Goal: Task Accomplishment & Management: Use online tool/utility

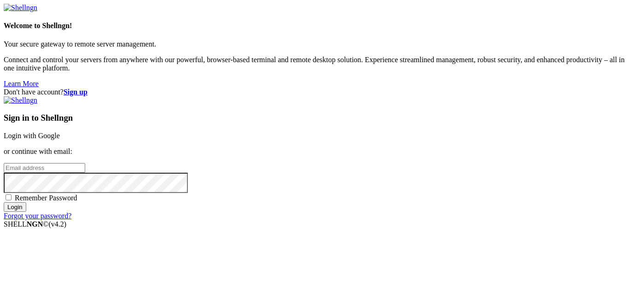
click at [60, 132] on link "Login with Google" at bounding box center [32, 136] width 56 height 8
click at [423, 96] on div "Sign in to Shellngn Login with Google or continue with email: Remember Password…" at bounding box center [315, 162] width 622 height 132
click at [85, 163] on input "email" at bounding box center [44, 168] width 81 height 10
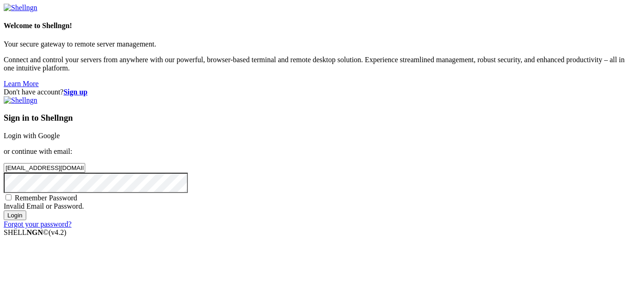
type input "donaldborthwick125@gmail.com"
click at [4, 210] on input "Login" at bounding box center [15, 215] width 23 height 10
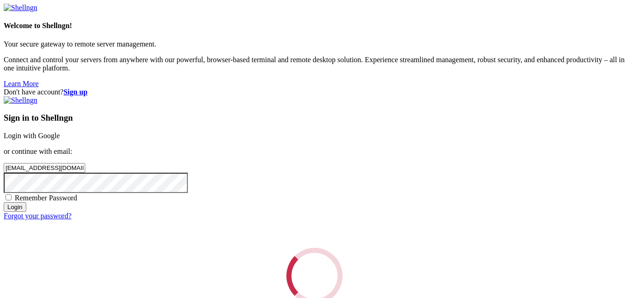
click at [357, 248] on div "Loading..." at bounding box center [315, 276] width 622 height 56
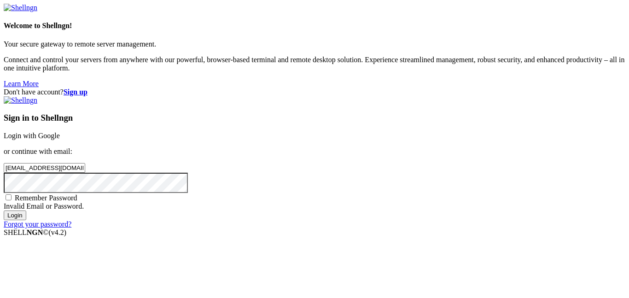
click at [26, 220] on input "Login" at bounding box center [15, 215] width 23 height 10
click at [87, 88] on strong "Sign up" at bounding box center [76, 92] width 24 height 8
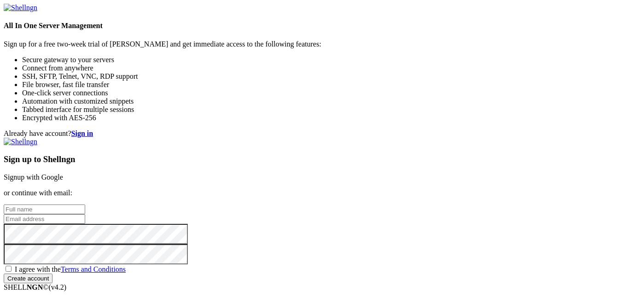
click at [85, 204] on input "text" at bounding box center [44, 209] width 81 height 10
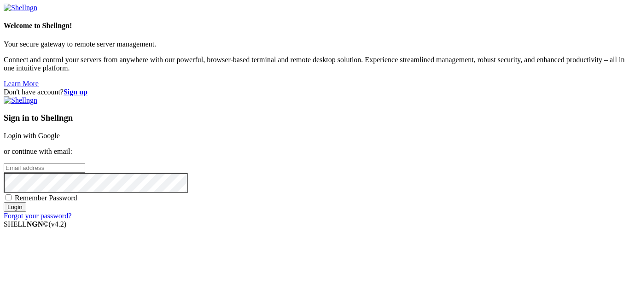
click at [85, 163] on input "email" at bounding box center [44, 168] width 81 height 10
click at [591, 88] on div "Don't have account? Sign up" at bounding box center [315, 92] width 622 height 8
click at [87, 88] on strong "Sign up" at bounding box center [76, 92] width 24 height 8
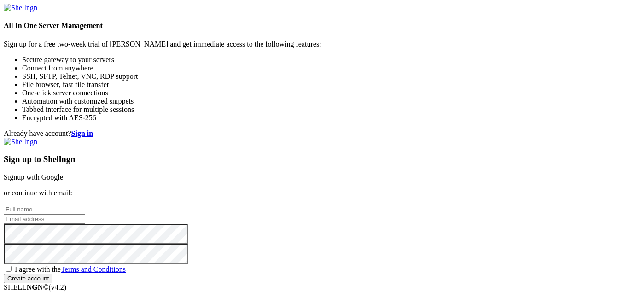
click at [85, 204] on input "text" at bounding box center [44, 209] width 81 height 10
type input "asd"
click at [85, 214] on input "email" at bounding box center [44, 219] width 81 height 10
paste input "[EMAIL_ADDRESS][DOMAIN_NAME]"
type input "[EMAIL_ADDRESS][DOMAIN_NAME]"
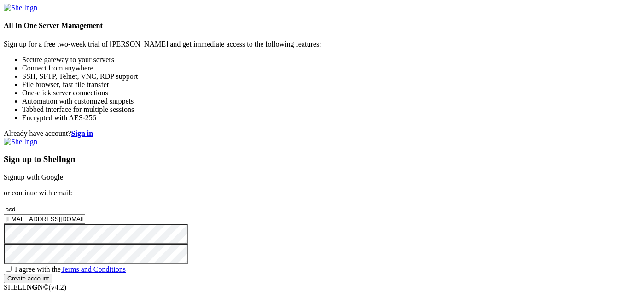
click at [126, 265] on span "I agree with the Terms and Conditions" at bounding box center [70, 269] width 111 height 8
click at [12, 266] on input "I agree with the Terms and Conditions" at bounding box center [9, 269] width 6 height 6
checkbox input "true"
click at [52, 273] on input "Create account" at bounding box center [28, 278] width 49 height 10
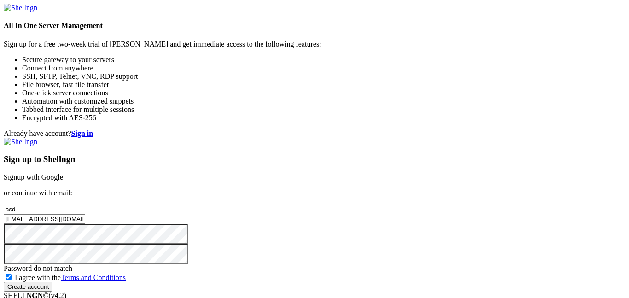
click at [52, 282] on input "Create account" at bounding box center [28, 287] width 49 height 10
click at [4, 273] on input "Create account" at bounding box center [28, 278] width 49 height 10
click at [52, 273] on input "Create account" at bounding box center [28, 278] width 49 height 10
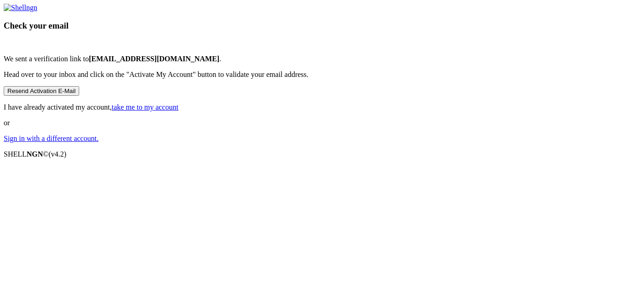
click at [79, 96] on button "Resend Activation E-Mail" at bounding box center [42, 91] width 76 height 10
click at [179, 111] on link "take me to my account" at bounding box center [145, 107] width 67 height 8
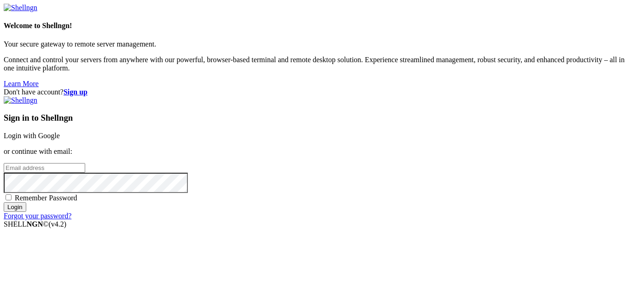
click at [85, 163] on input "email" at bounding box center [44, 168] width 81 height 10
paste input "[EMAIL_ADDRESS][DOMAIN_NAME]"
type input "[EMAIL_ADDRESS][DOMAIN_NAME]"
click at [372, 177] on div "Sign in to Shellngn Login with Google or continue with email: [EMAIL_ADDRESS][D…" at bounding box center [315, 158] width 622 height 124
click at [4, 202] on input "Login" at bounding box center [15, 207] width 23 height 10
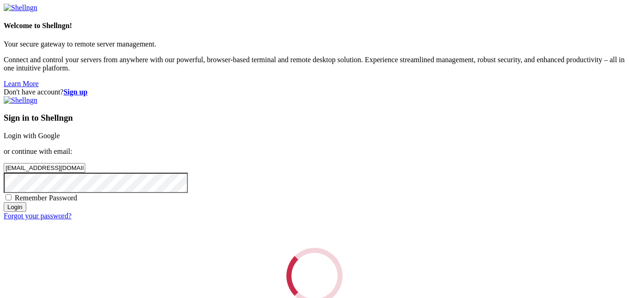
click at [4, 202] on input "Login" at bounding box center [15, 207] width 23 height 10
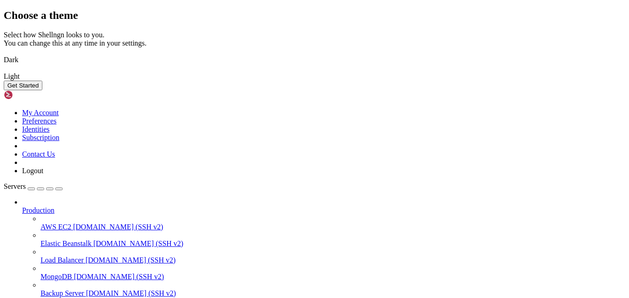
click at [4, 54] on img at bounding box center [4, 54] width 0 height 0
click at [42, 90] on button "Get Started" at bounding box center [23, 86] width 39 height 10
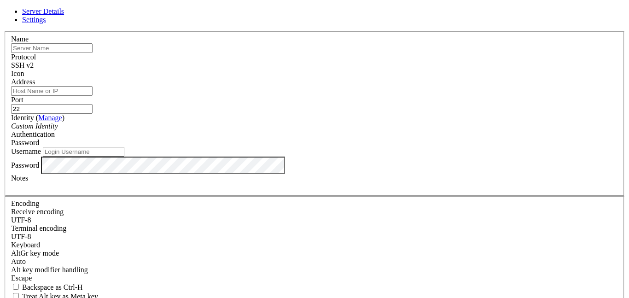
click at [93, 96] on input "Address" at bounding box center [51, 91] width 81 height 10
paste input "[TECHNICAL_ID]"
type input "[TECHNICAL_ID]"
click at [124, 157] on input "Username" at bounding box center [83, 152] width 81 height 10
type input "root"
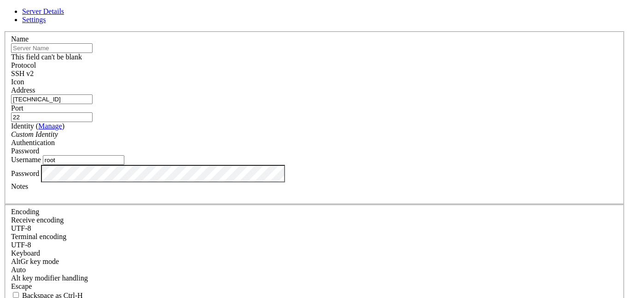
click at [93, 53] on input "text" at bounding box center [51, 48] width 81 height 10
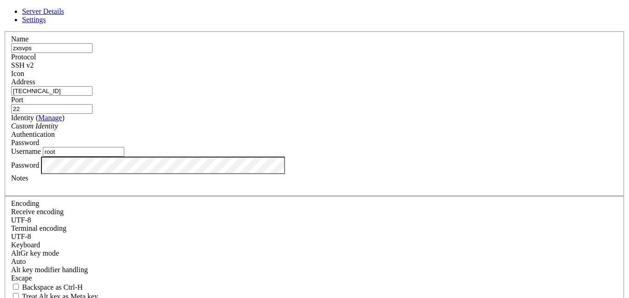
type input "zxsvps"
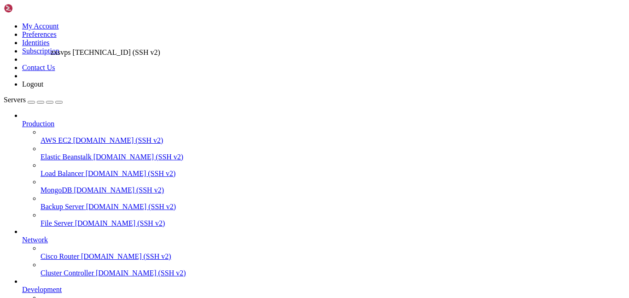
drag, startPoint x: 58, startPoint y: 265, endPoint x: 48, endPoint y: 44, distance: 221.2
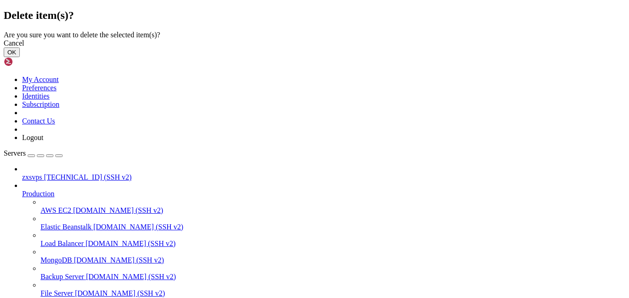
click at [20, 57] on button "OK" at bounding box center [12, 52] width 16 height 10
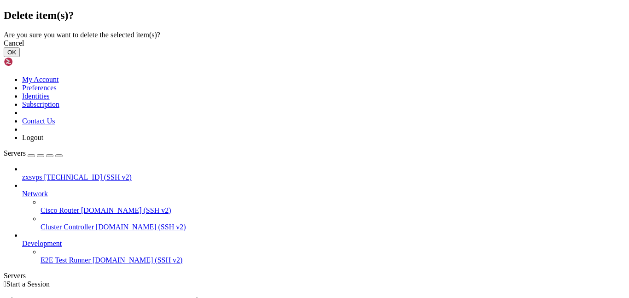
click at [20, 57] on button "OK" at bounding box center [12, 52] width 16 height 10
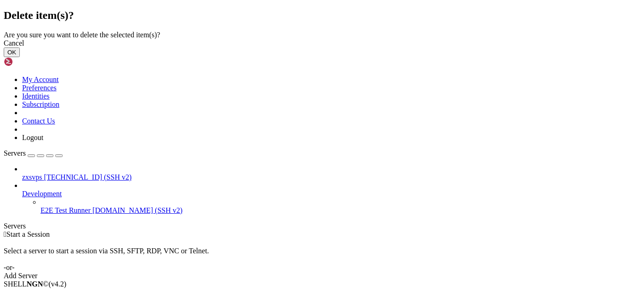
click at [20, 57] on button "OK" at bounding box center [12, 52] width 16 height 10
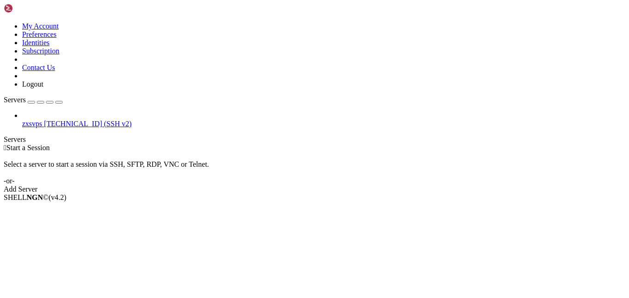
click at [42, 120] on span "zxsvps" at bounding box center [32, 124] width 20 height 8
click at [75, 120] on span "103.63.28.72 (SSH v2)" at bounding box center [87, 124] width 87 height 8
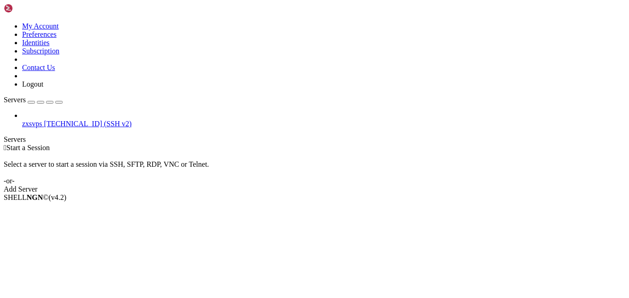
click at [75, 120] on span "103.63.28.72 (SSH v2)" at bounding box center [87, 124] width 87 height 8
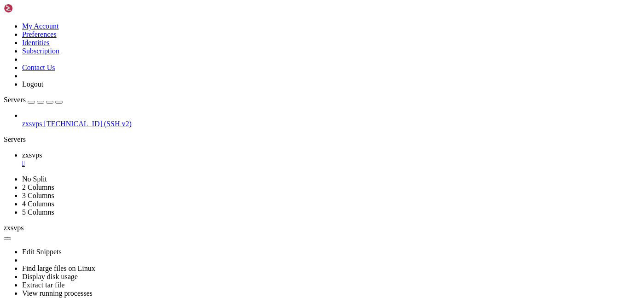
drag, startPoint x: 303, startPoint y: 539, endPoint x: 9, endPoint y: 484, distance: 299.2
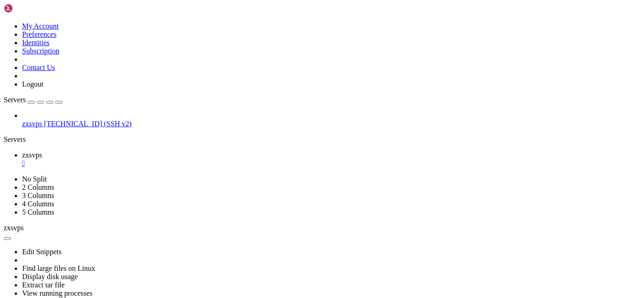
scroll to position [191, 0]
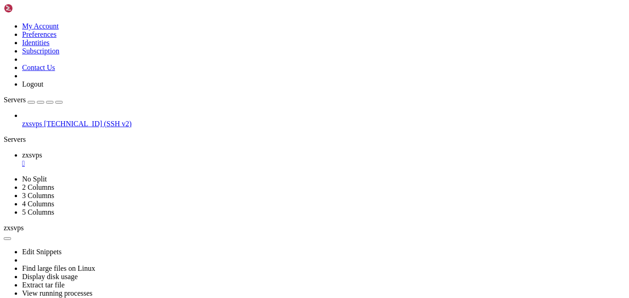
drag, startPoint x: 199, startPoint y: 529, endPoint x: 7, endPoint y: 504, distance: 194.1
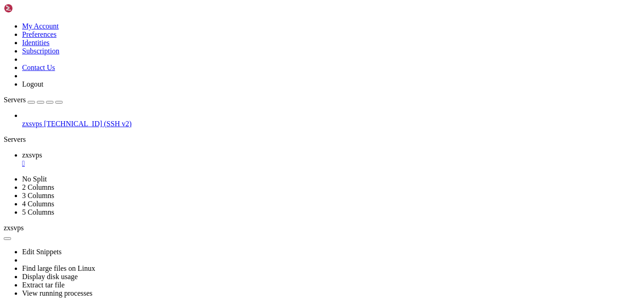
drag, startPoint x: 215, startPoint y: 539, endPoint x: 8, endPoint y: 481, distance: 214.3
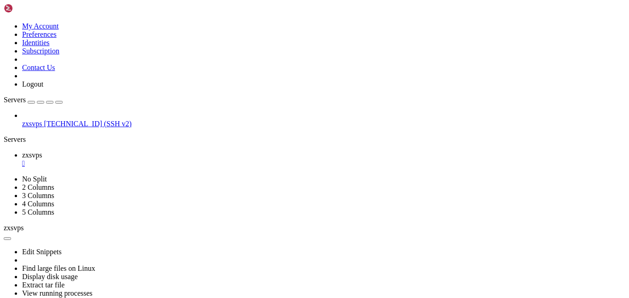
drag, startPoint x: 63, startPoint y: 540, endPoint x: 8, endPoint y: 407, distance: 143.7
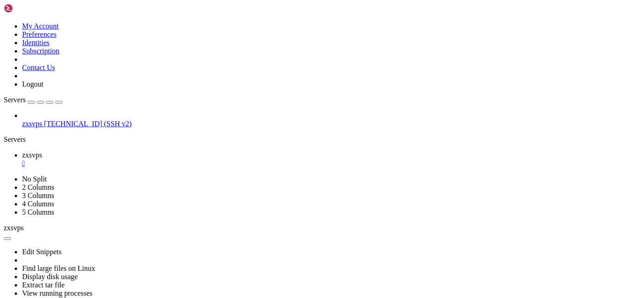
scroll to position [3448, 0]
drag, startPoint x: 299, startPoint y: 540, endPoint x: 8, endPoint y: 372, distance: 335.6
drag, startPoint x: 52, startPoint y: 536, endPoint x: 7, endPoint y: 494, distance: 61.9
